Goal: Check status: Check status

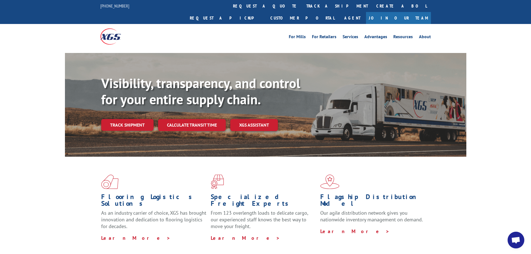
click at [146, 119] on link "Track shipment" at bounding box center [127, 125] width 52 height 12
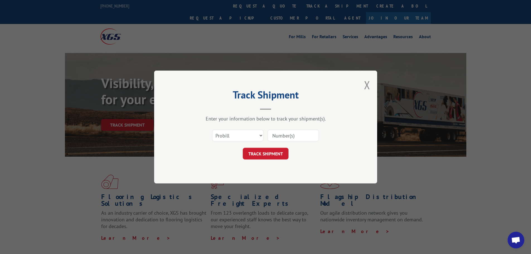
click at [281, 134] on input at bounding box center [293, 136] width 51 height 12
paste input "17001969"
type input "17001969"
click at [254, 149] on button "TRACK SHIPMENT" at bounding box center [266, 154] width 46 height 12
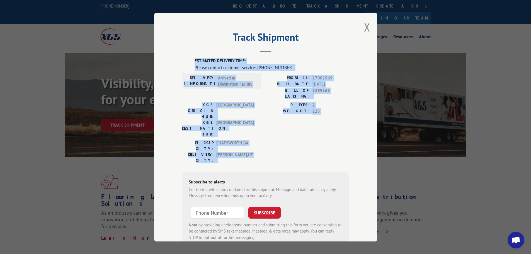
drag, startPoint x: 317, startPoint y: 21, endPoint x: 165, endPoint y: 107, distance: 174.6
click at [132, 130] on div "Track Shipment ESTIMATED DELIVERY TIME: Please contact customer service: [PHONE…" at bounding box center [265, 127] width 531 height 254
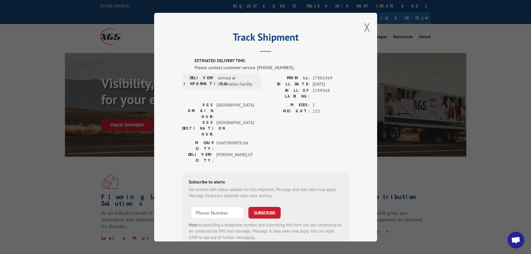
click at [258, 15] on div "Track Shipment ESTIMATED DELIVERY TIME: Please contact customer service: [PHONE…" at bounding box center [265, 127] width 223 height 229
drag, startPoint x: 308, startPoint y: 28, endPoint x: 303, endPoint y: 59, distance: 31.4
click at [303, 59] on div "Track Shipment ESTIMATED DELIVERY TIME: Please contact customer service: [PHONE…" at bounding box center [265, 127] width 223 height 229
click at [340, 108] on span "223" at bounding box center [331, 111] width 37 height 6
drag, startPoint x: 348, startPoint y: 37, endPoint x: 334, endPoint y: 69, distance: 34.5
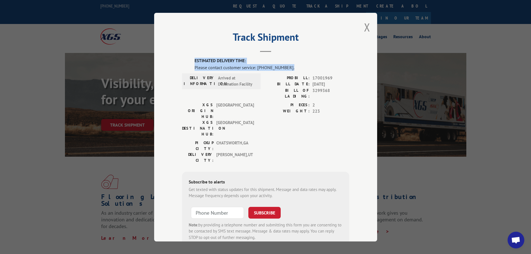
click at [334, 68] on div "Track Shipment ESTIMATED DELIVERY TIME: Please contact customer service: [PHONE…" at bounding box center [265, 127] width 223 height 229
click at [298, 115] on div "PIECES: 2 WEIGHT: 223" at bounding box center [308, 121] width 84 height 38
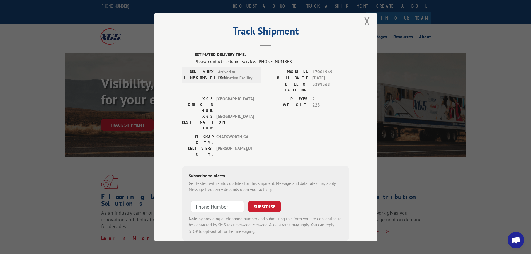
scroll to position [11, 0]
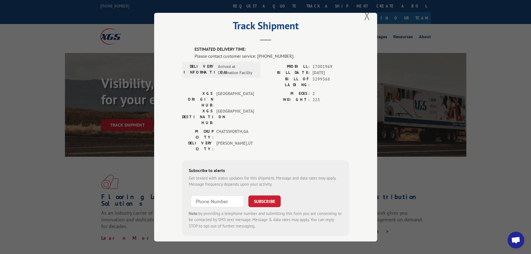
click at [364, 17] on button "Close modal" at bounding box center [367, 15] width 6 height 15
